Goal: Task Accomplishment & Management: Use online tool/utility

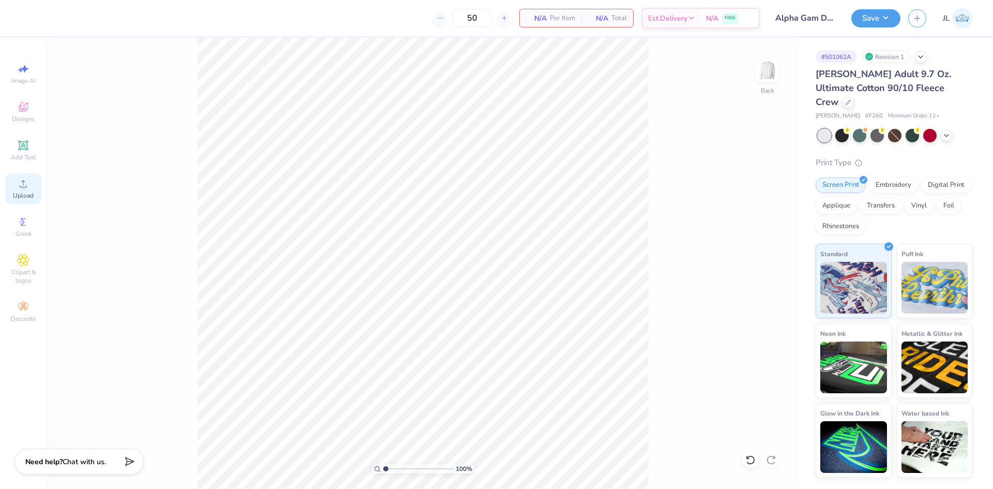
click at [12, 191] on div "Upload" at bounding box center [23, 188] width 36 height 31
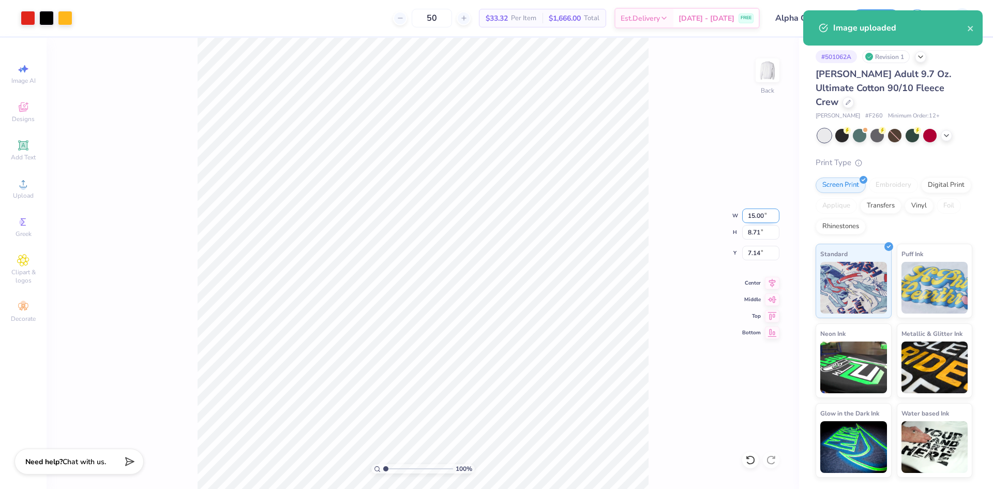
click at [753, 217] on input "15.00" at bounding box center [760, 215] width 37 height 14
type input "12.00"
type input "6.97"
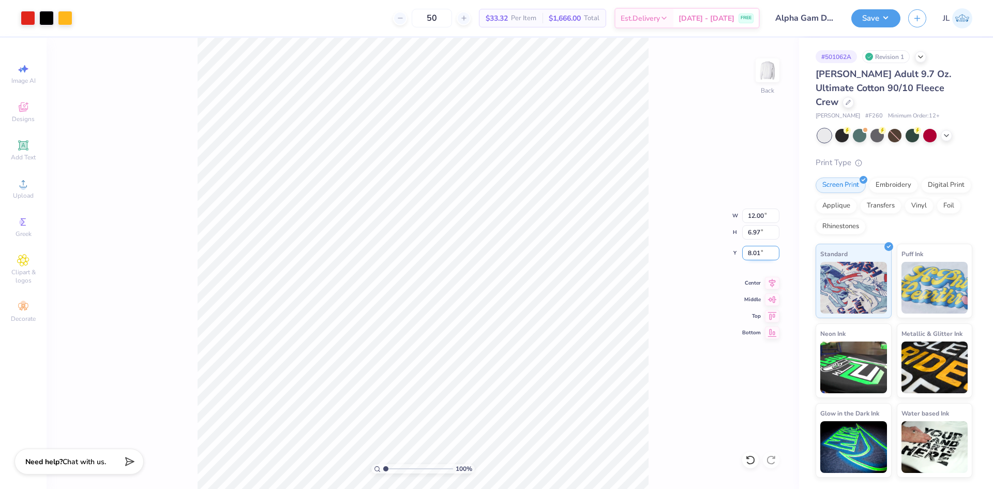
click at [751, 248] on input "8.01" at bounding box center [760, 253] width 37 height 14
type input "3.00"
click at [672, 241] on div "100 % Back W 12.00 12.00 " H 6.97 6.97 " Y 3.00 3.00 " Center Middle Top Bottom" at bounding box center [423, 263] width 752 height 451
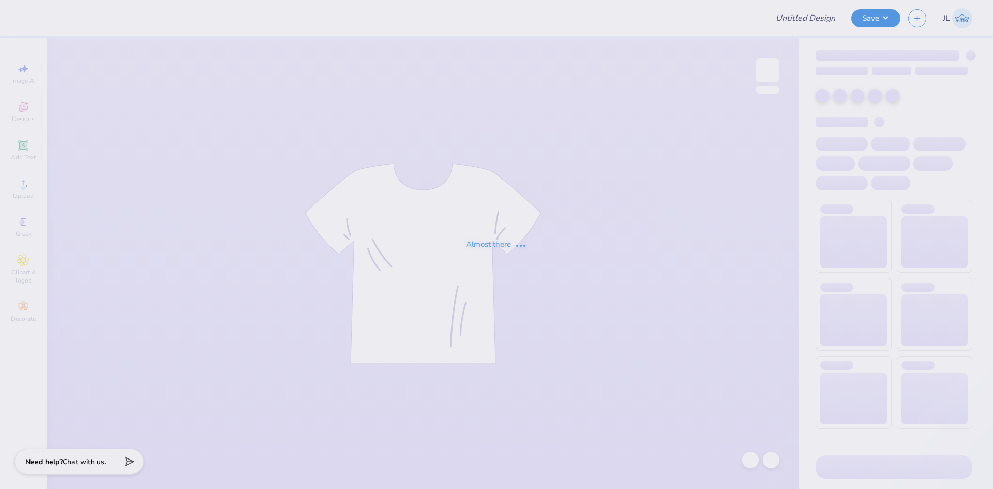
type input "Dance baby tee"
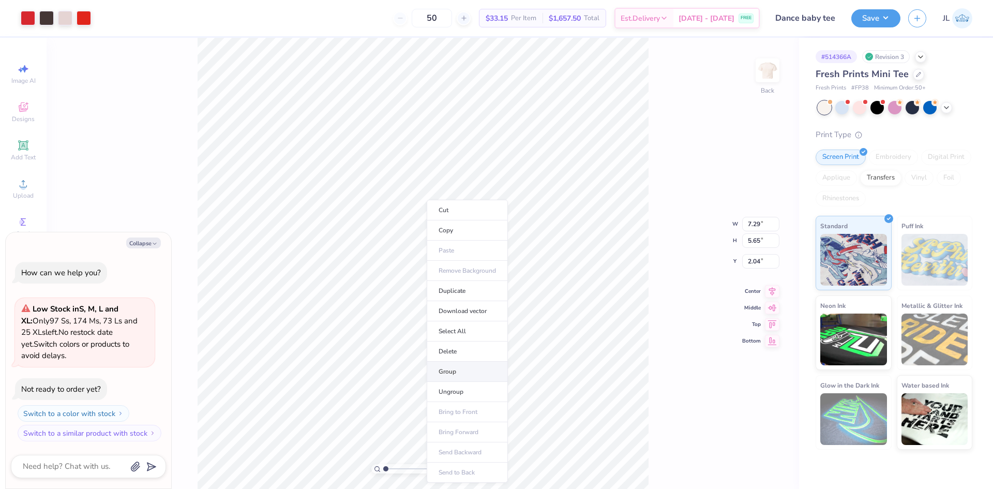
click at [478, 370] on li "Group" at bounding box center [467, 371] width 81 height 20
click at [514, 314] on li "Download vector" at bounding box center [518, 315] width 81 height 20
type textarea "x"
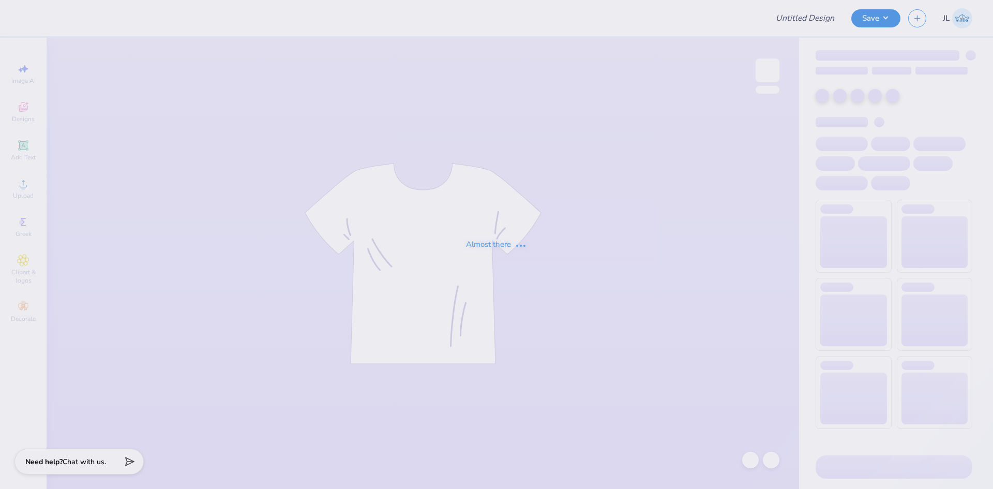
type input "Dance baby tee"
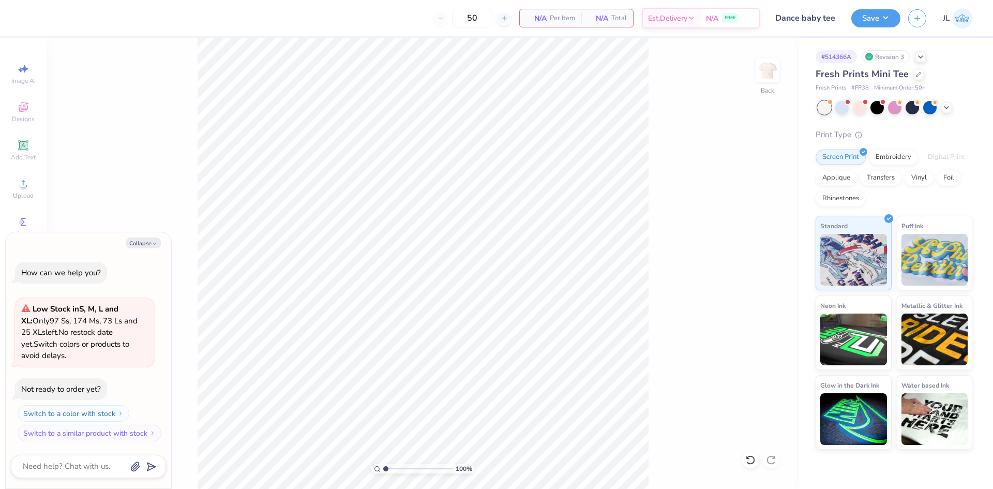
drag, startPoint x: 138, startPoint y: 244, endPoint x: 62, endPoint y: 199, distance: 88.3
click at [138, 241] on button "Collapse" at bounding box center [143, 242] width 35 height 11
type textarea "x"
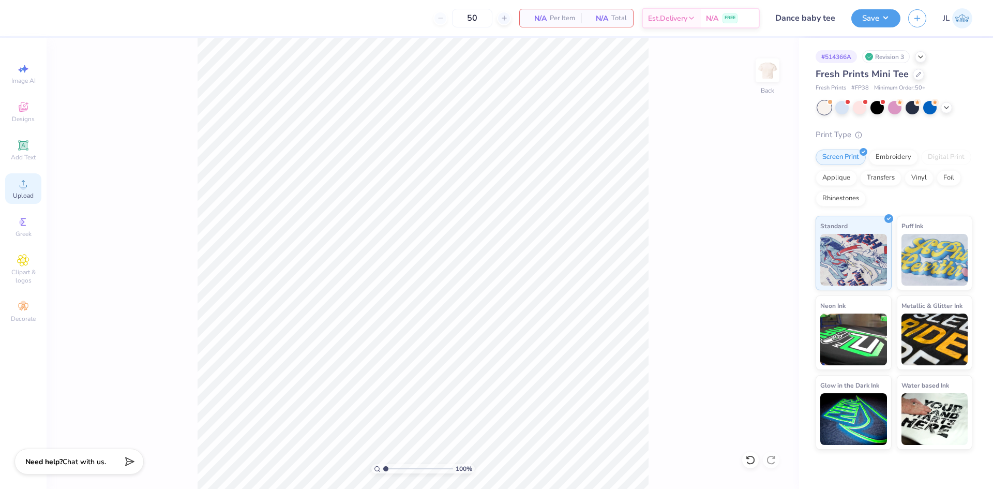
click at [18, 188] on icon at bounding box center [23, 183] width 12 height 12
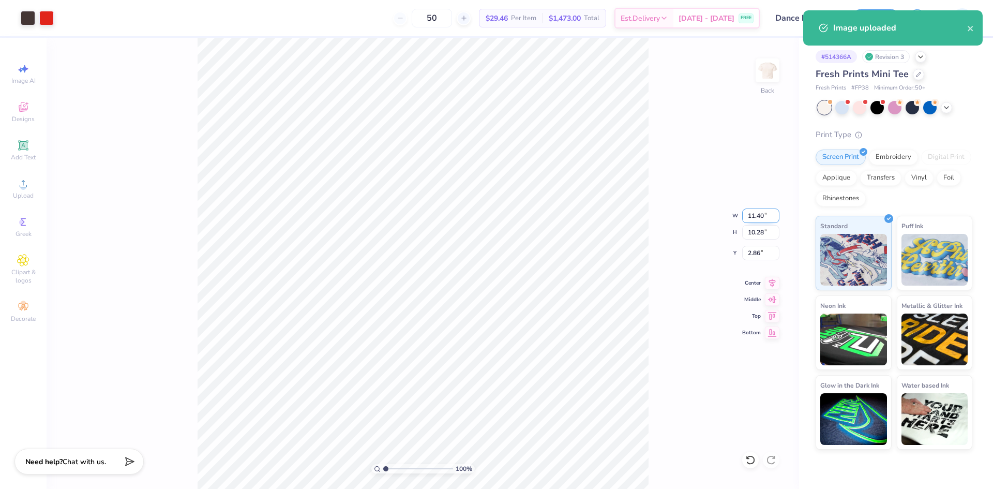
click at [746, 219] on input "11.40" at bounding box center [760, 215] width 37 height 14
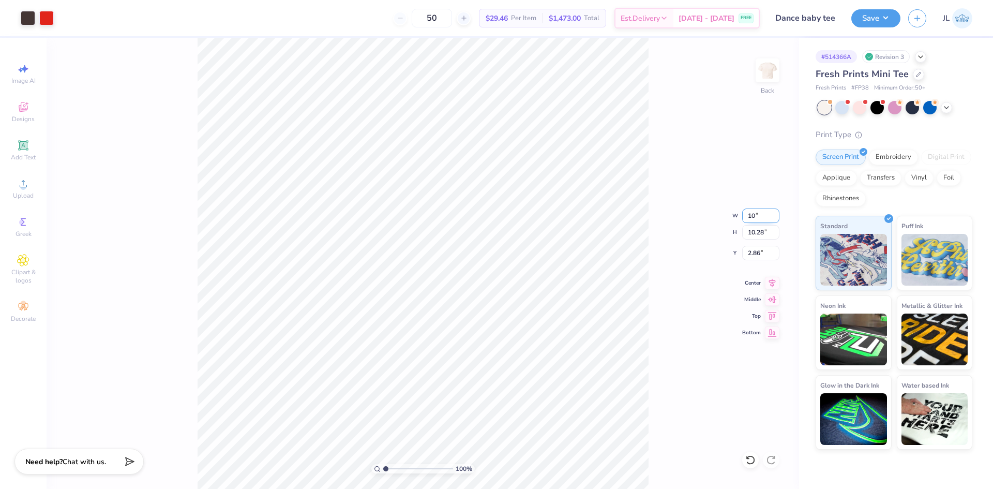
type input "10.00"
type input "9.01"
type input "3.49"
click at [755, 218] on input "10.00" at bounding box center [760, 215] width 37 height 14
click at [754, 218] on input "10.00" at bounding box center [760, 215] width 37 height 14
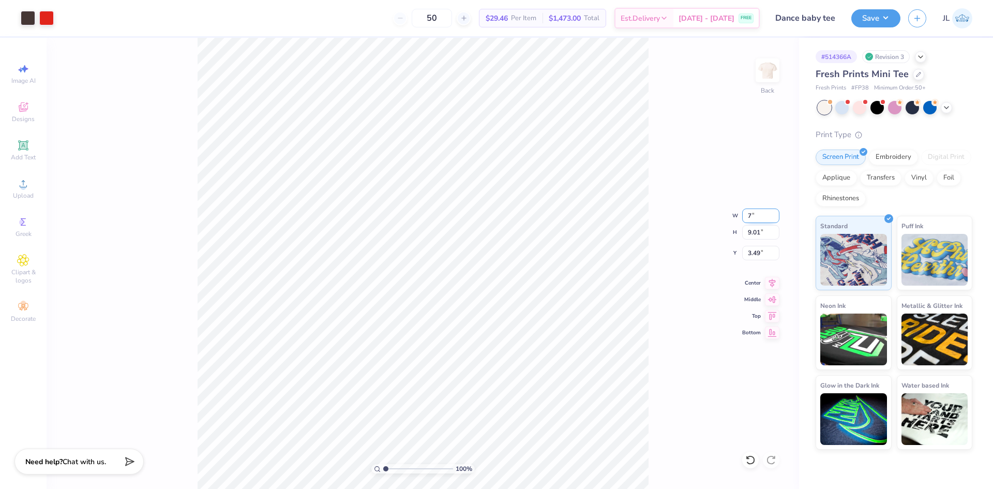
type input "7.00"
type input "6.31"
click at [756, 256] on input "4.84" at bounding box center [760, 253] width 37 height 14
type input "3.00"
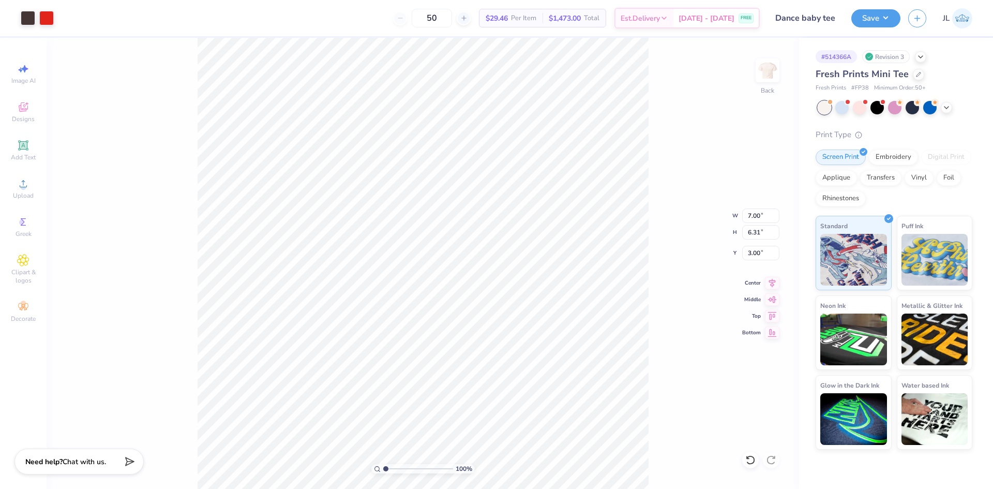
click at [691, 269] on div "100 % Back W 7.00 7.00 " H 6.31 6.31 " Y 3.00 3.00 " Center Middle Top Bottom" at bounding box center [423, 263] width 752 height 451
click at [750, 215] on input "7.00" at bounding box center [760, 215] width 37 height 14
type input "9.00"
type input "8.11"
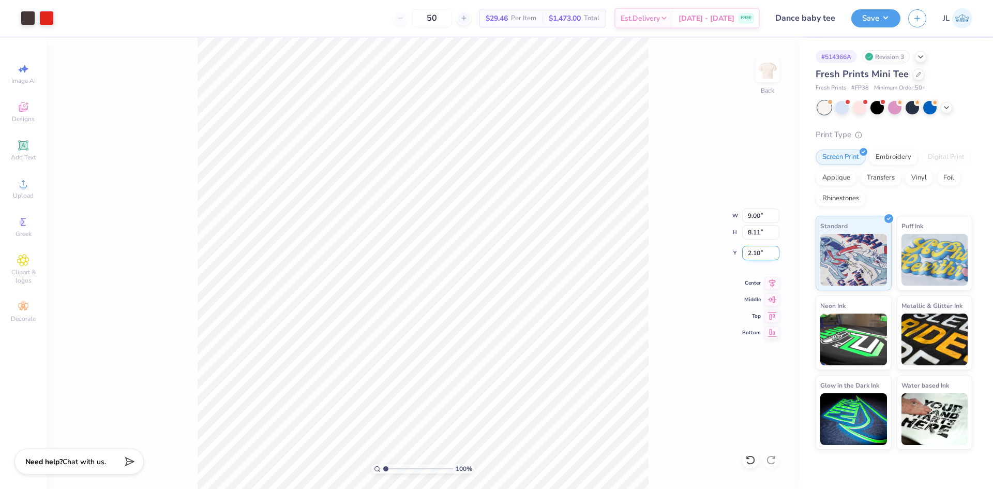
click at [749, 249] on input "2.10" at bounding box center [760, 253] width 37 height 14
type input "3.00"
click at [666, 245] on div "100 % Back W 9.00 9.00 " H 8.11 8.11 " Y 3.00 3.00 " Center Middle Top Bottom" at bounding box center [423, 263] width 752 height 451
click at [749, 217] on input "9.00" at bounding box center [760, 215] width 37 height 14
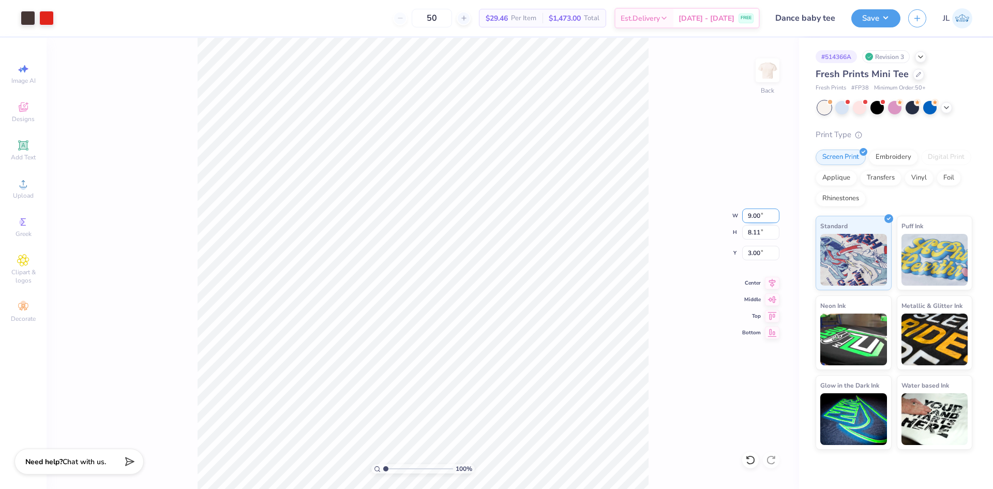
click at [749, 217] on input "9.00" at bounding box center [760, 215] width 37 height 14
type input "8.00"
type input "7.21"
click at [755, 253] on input "3.45" at bounding box center [760, 253] width 37 height 14
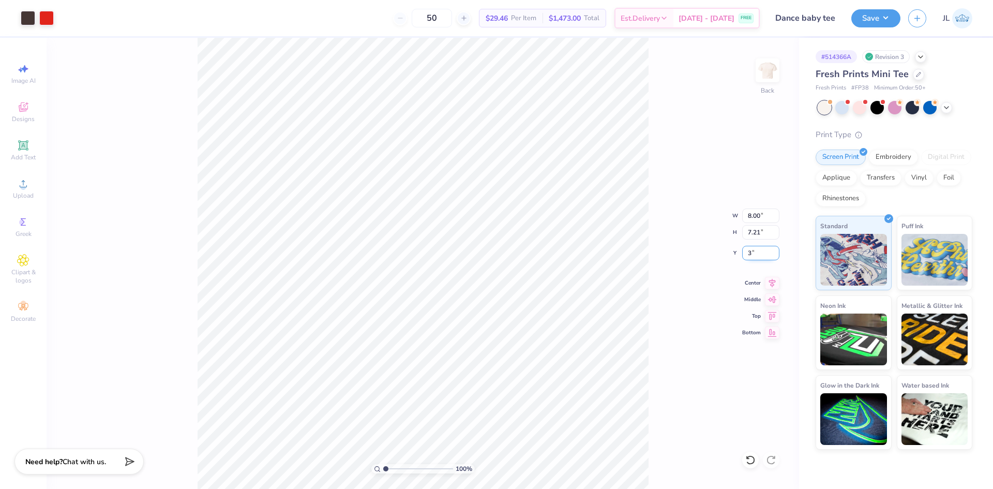
type input "3.00"
click at [757, 328] on div "100 % Back" at bounding box center [423, 263] width 752 height 451
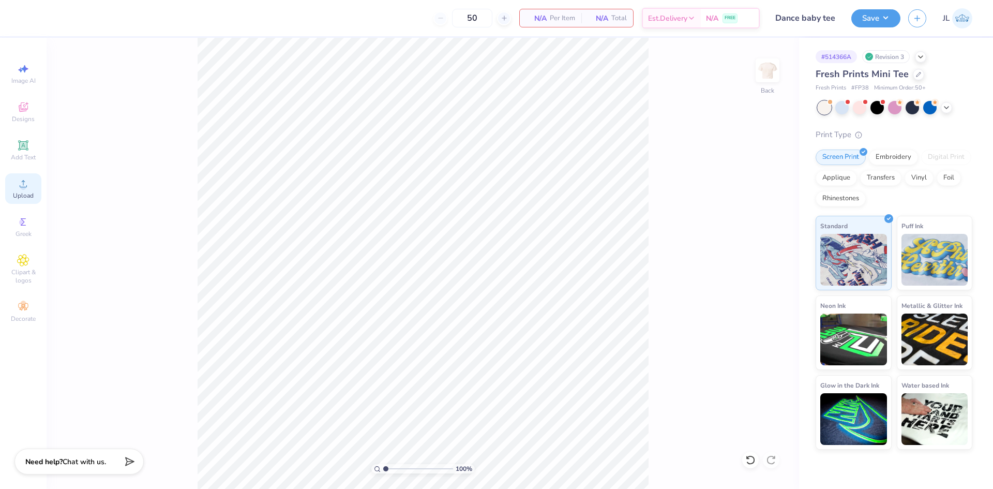
click at [40, 188] on div "Upload" at bounding box center [23, 188] width 36 height 31
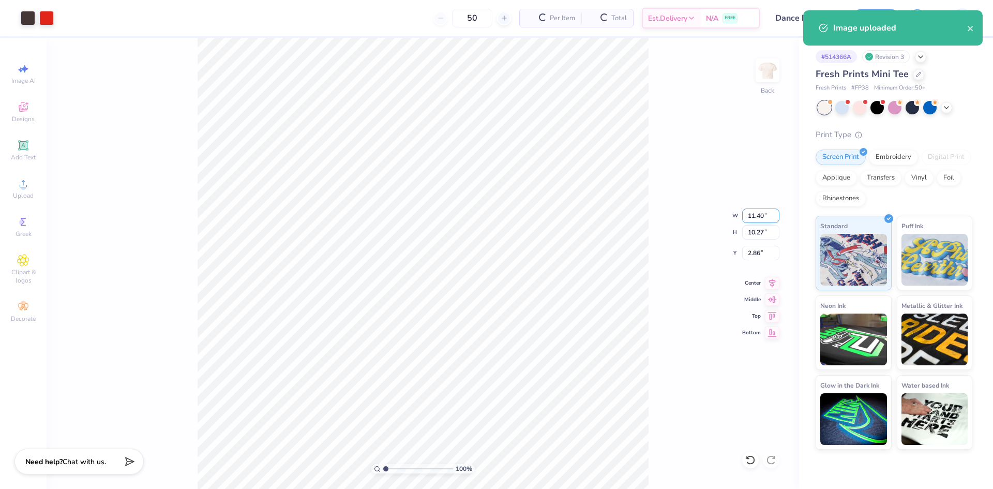
click at [754, 218] on input "11.40" at bounding box center [760, 215] width 37 height 14
type input "8.00"
type input "7.21"
click at [754, 253] on input "4.40" at bounding box center [760, 253] width 37 height 14
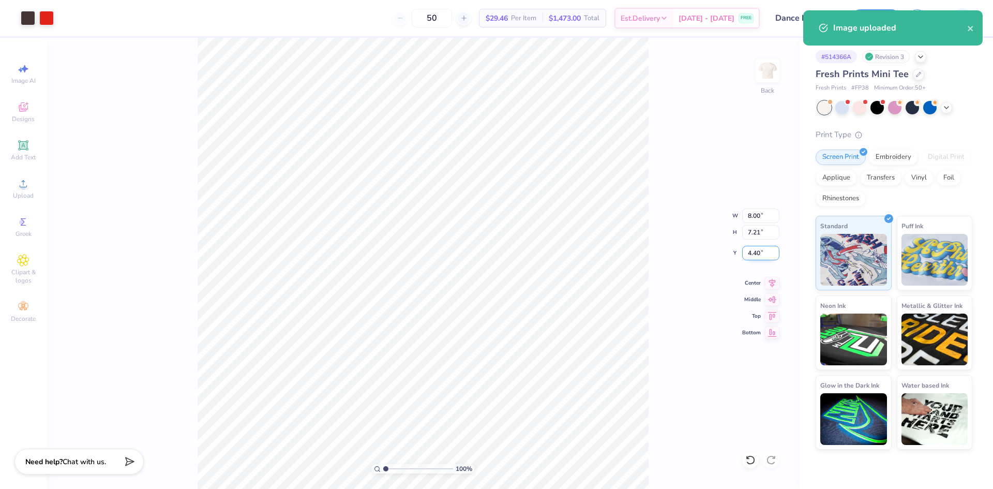
click at [754, 253] on input "4.40" at bounding box center [760, 253] width 37 height 14
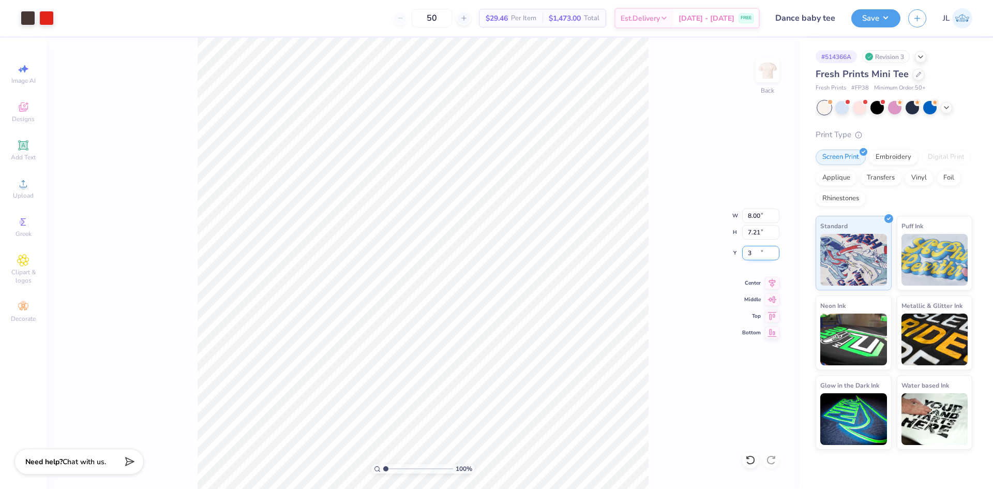
type input "3.00"
click at [754, 212] on input "8.00" at bounding box center [760, 215] width 37 height 14
type input "9.00"
type input "8.11"
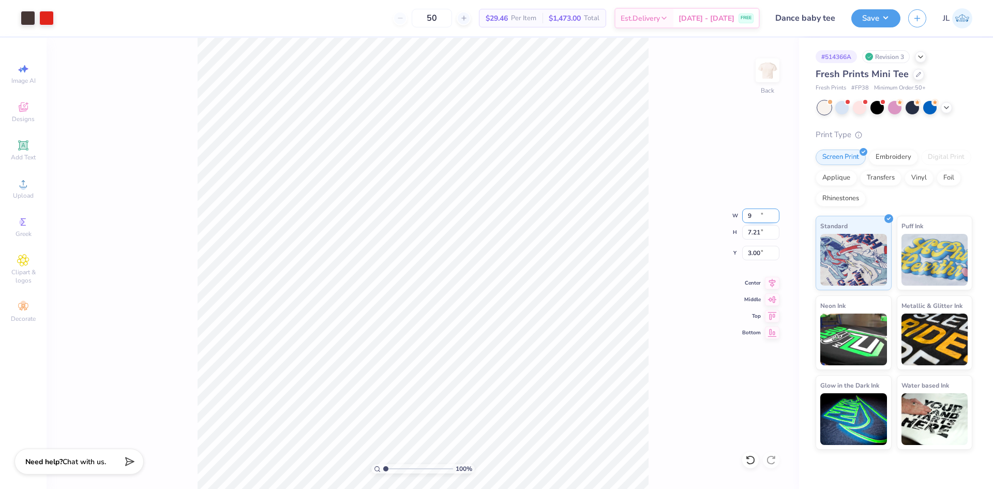
type input "2.55"
click at [768, 281] on icon at bounding box center [772, 281] width 14 height 12
type input "2.57"
click at [755, 260] on input "2.52" at bounding box center [760, 253] width 37 height 14
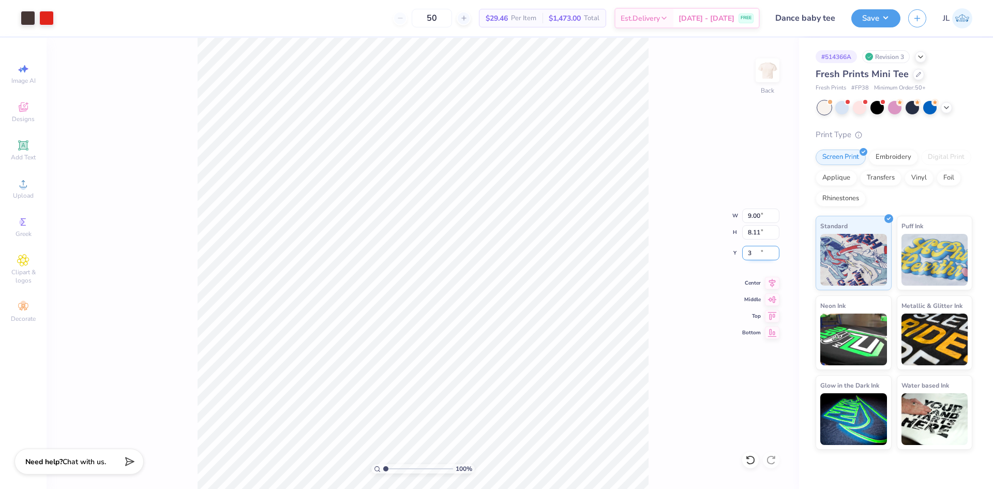
type input "3.00"
click at [682, 286] on div "100 % Back W 9.00 9.00 " H 8.11 8.11 " Y 3.00 3.00 " Center Middle Top Bottom" at bounding box center [423, 263] width 752 height 451
click at [526, 387] on li "Ungroup" at bounding box center [521, 395] width 81 height 20
click at [458, 370] on li "Group" at bounding box center [473, 375] width 81 height 20
type input "10.38"
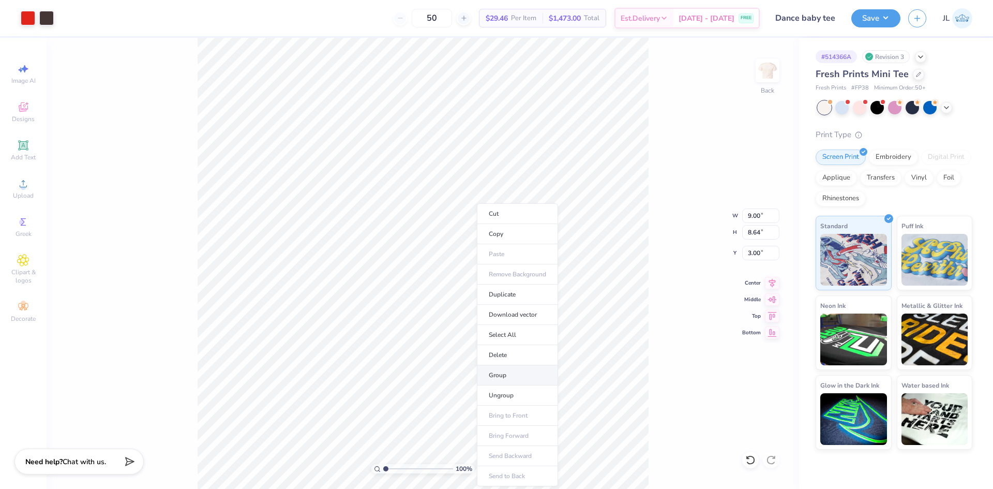
click at [513, 370] on li "Group" at bounding box center [517, 375] width 81 height 20
click at [769, 281] on icon at bounding box center [772, 281] width 14 height 12
click at [749, 461] on icon at bounding box center [750, 459] width 10 height 10
click at [773, 460] on icon at bounding box center [771, 459] width 10 height 10
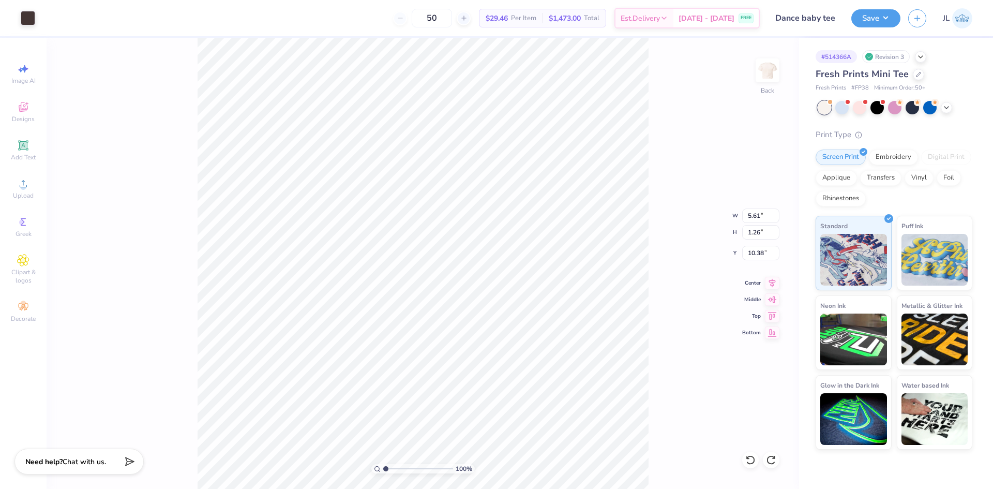
type input "5.01"
type input "5.03"
type input "3.70"
click at [520, 375] on li "Group" at bounding box center [523, 375] width 81 height 20
